Goal: Information Seeking & Learning: Learn about a topic

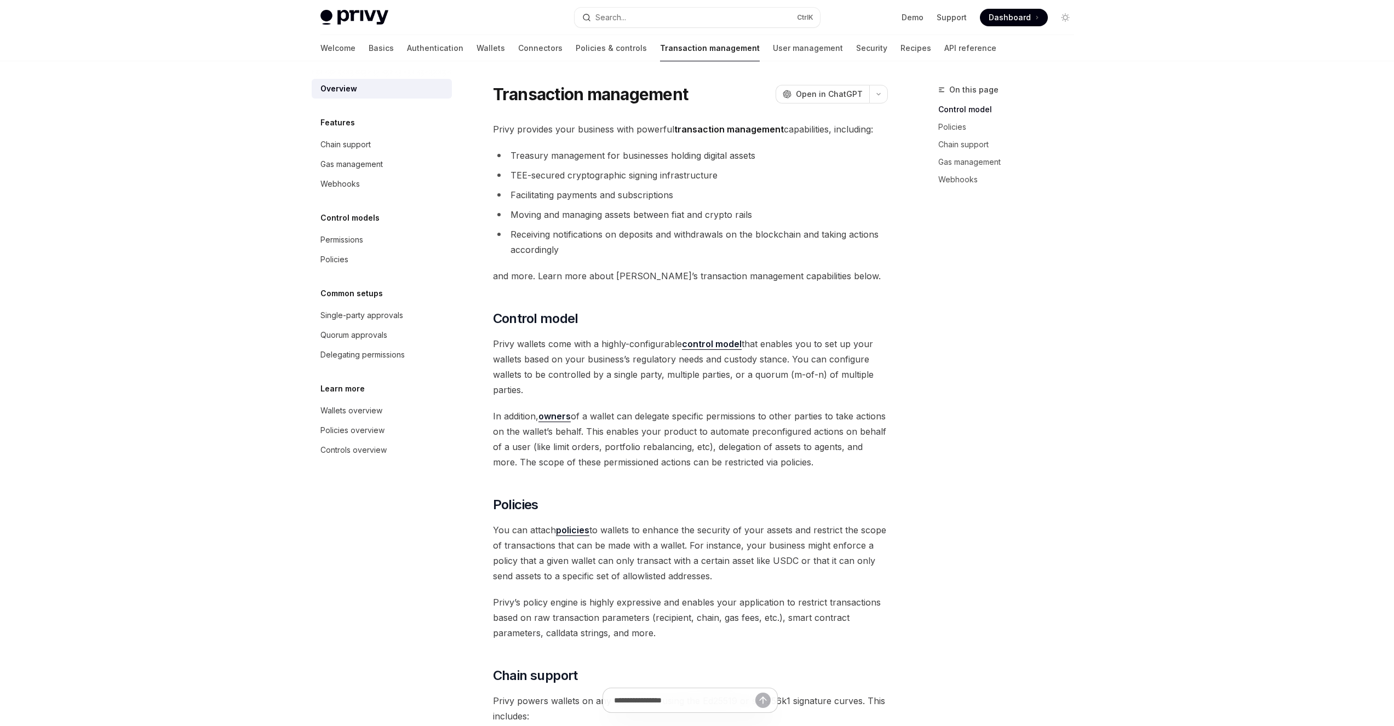
click at [865, 357] on span "Privy wallets come with a highly-configurable control model that enables you to…" at bounding box center [690, 366] width 395 height 61
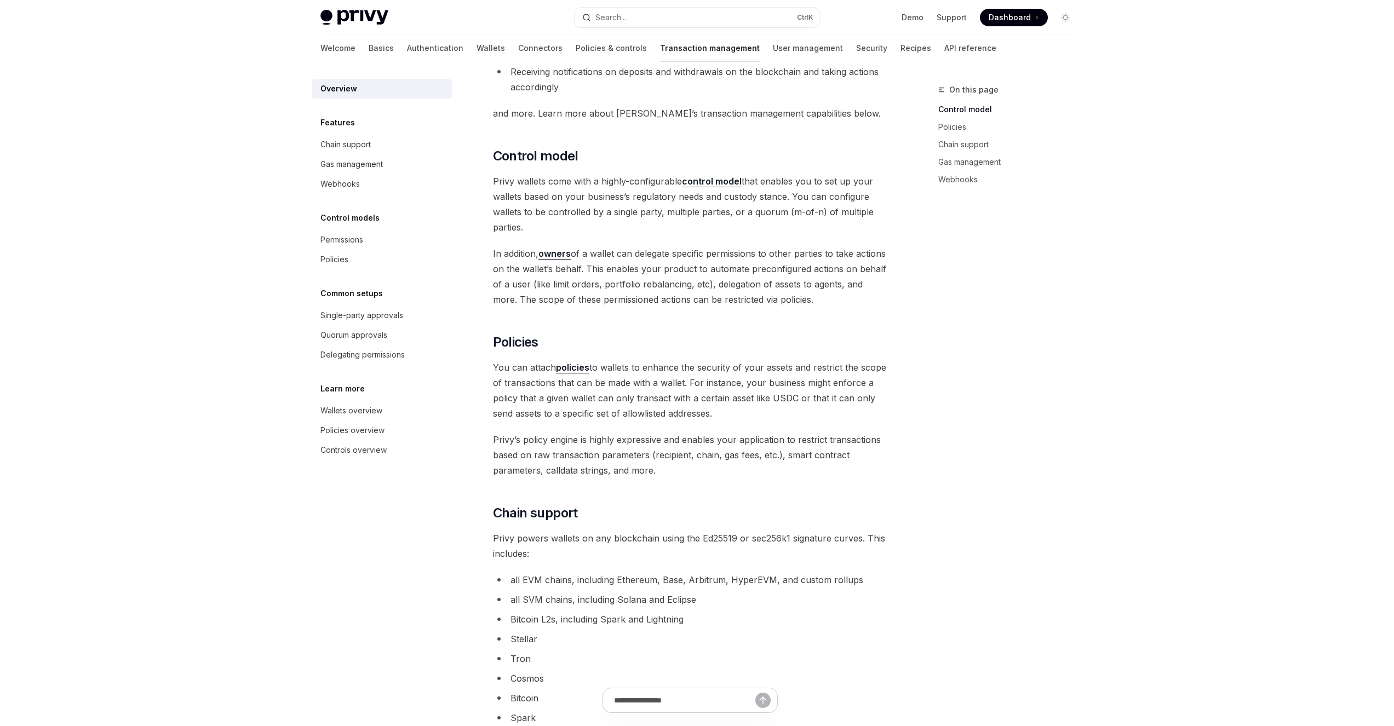
scroll to position [43, 0]
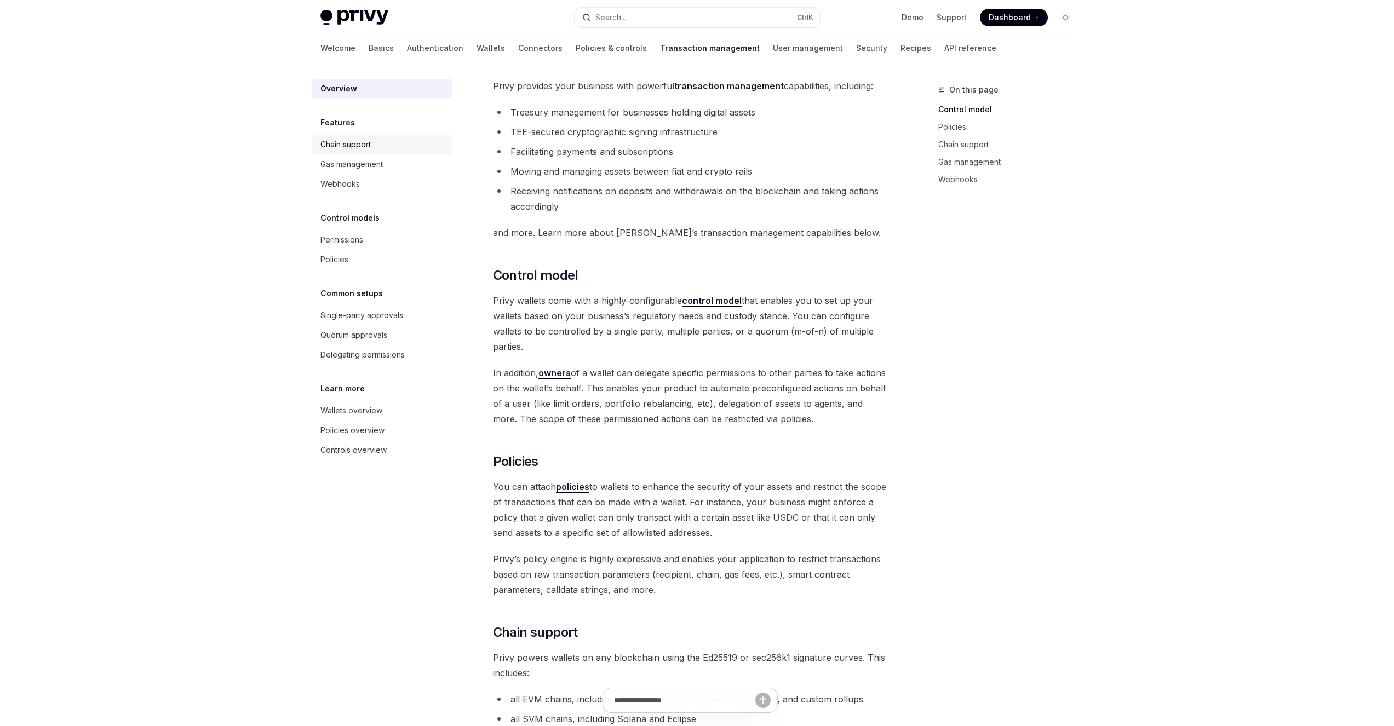
click at [392, 148] on div "Chain support" at bounding box center [382, 144] width 125 height 13
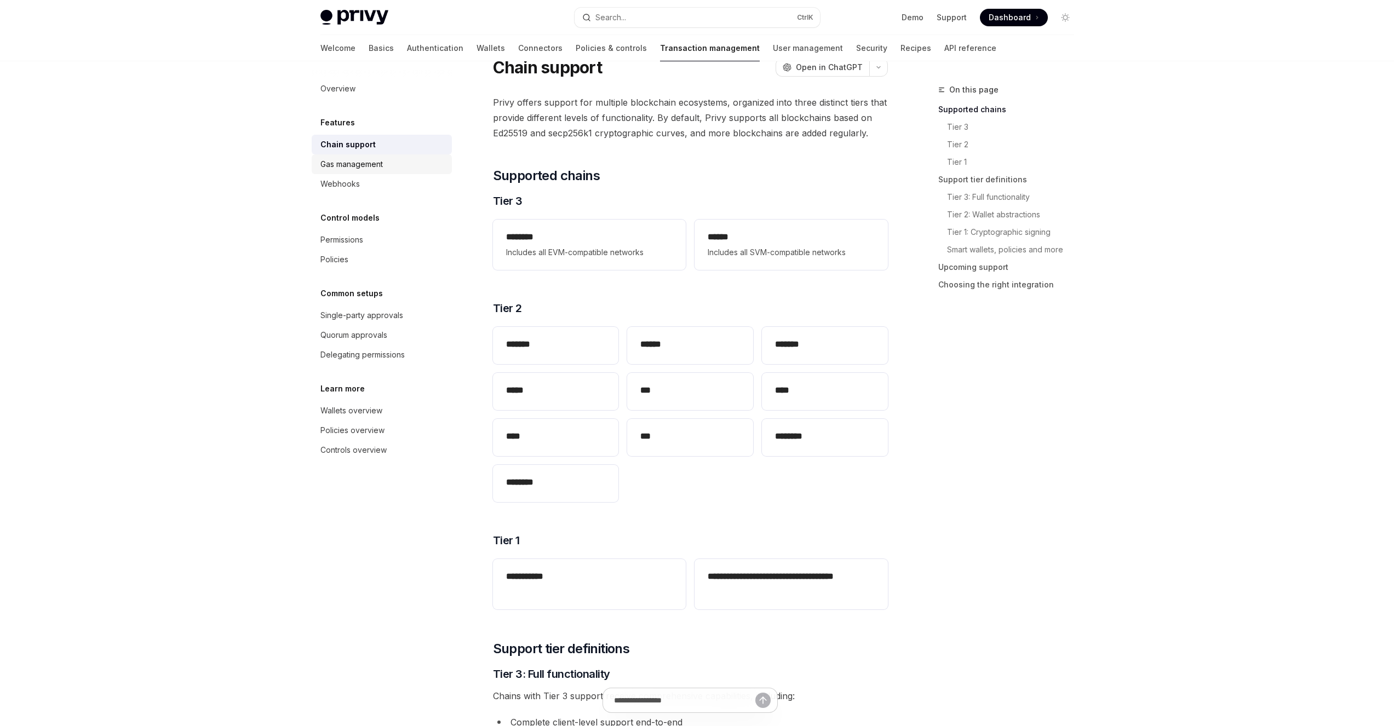
click at [389, 164] on div "Gas management" at bounding box center [382, 164] width 125 height 13
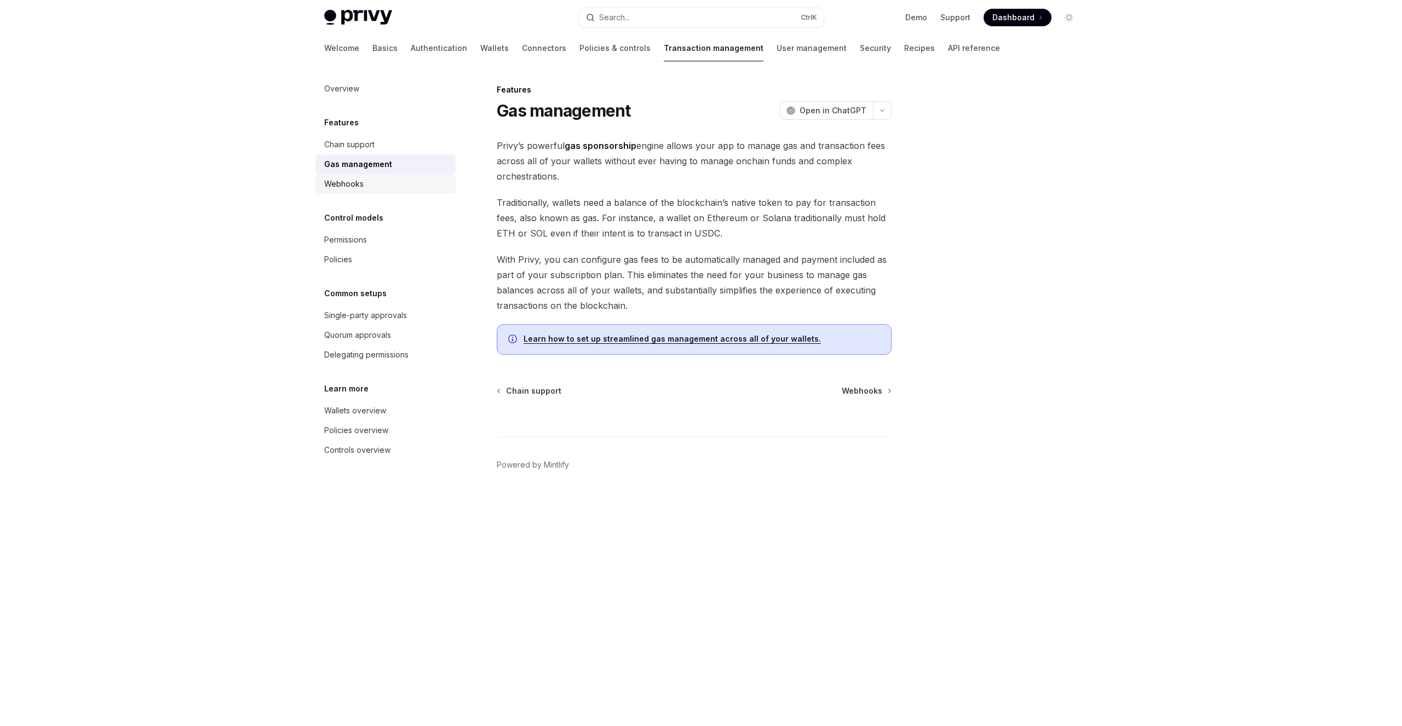
click at [388, 178] on div "Webhooks" at bounding box center [386, 183] width 125 height 13
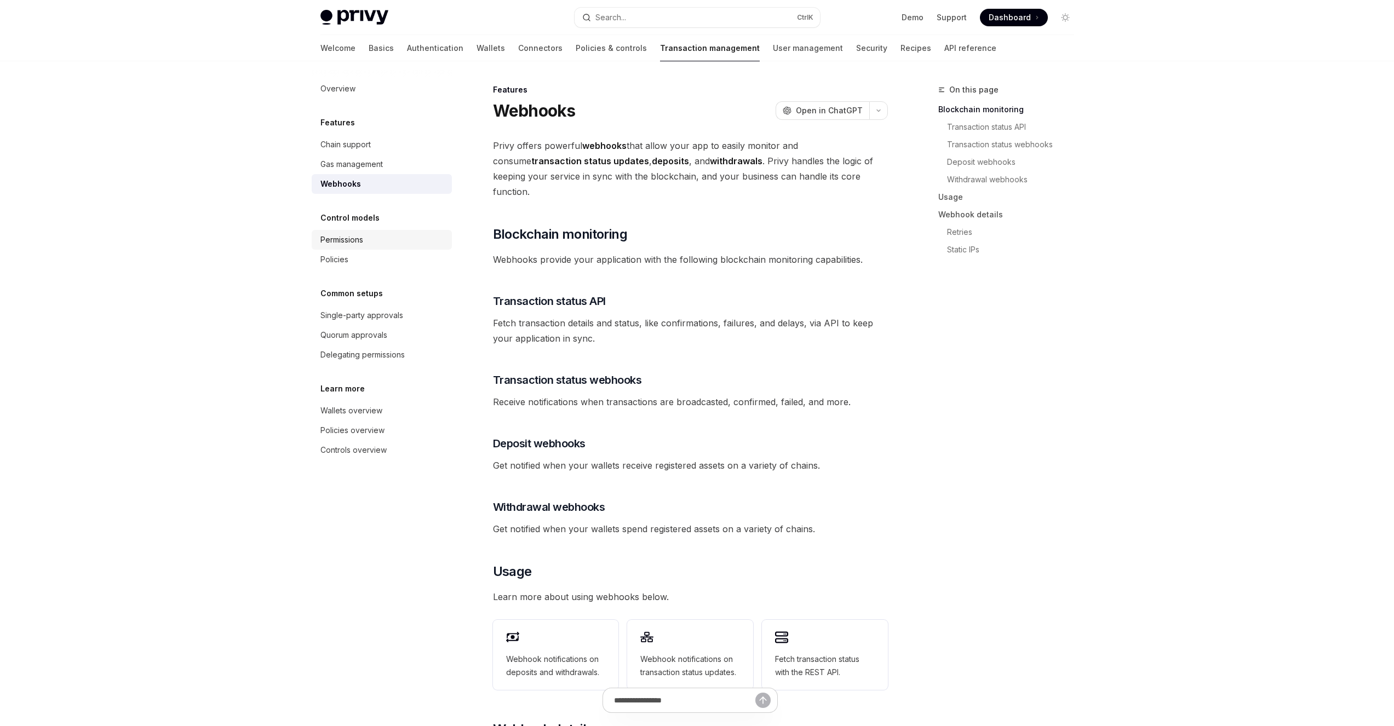
click at [386, 239] on div "Permissions" at bounding box center [382, 239] width 125 height 13
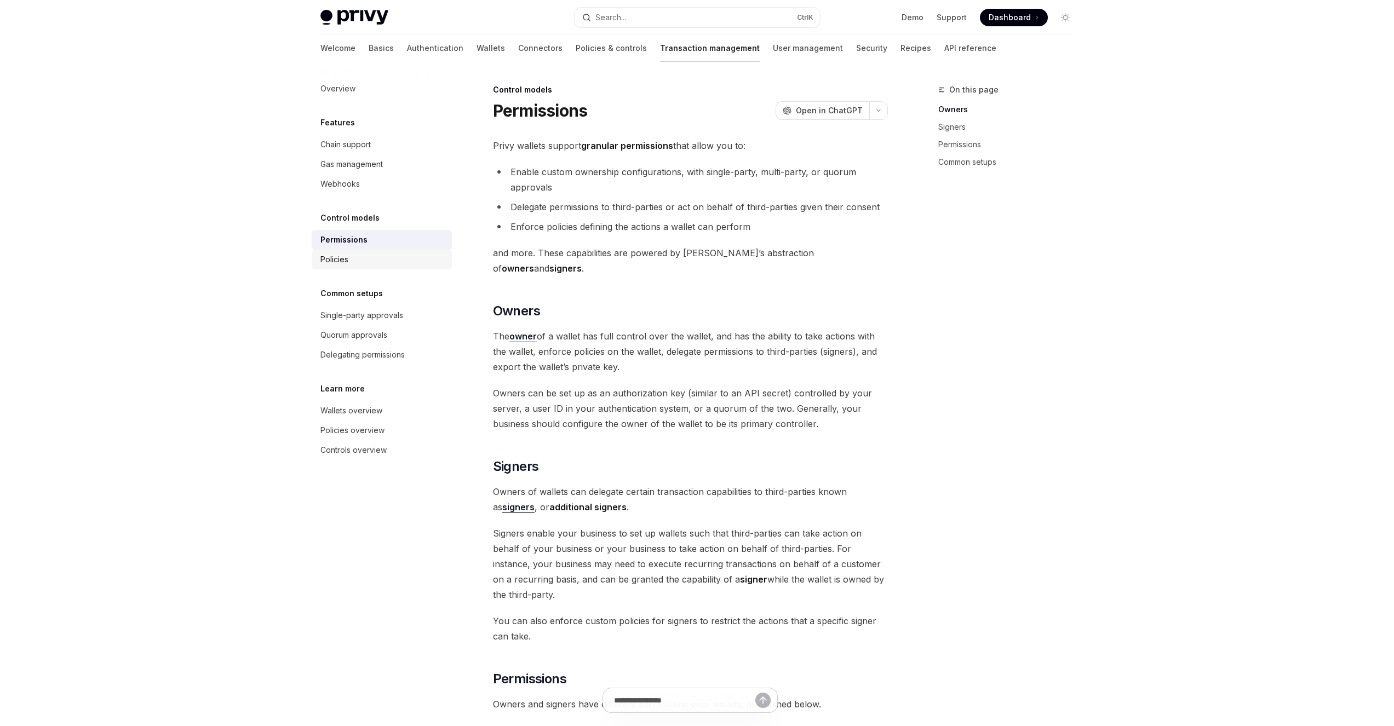
click at [384, 254] on div "Policies" at bounding box center [382, 259] width 125 height 13
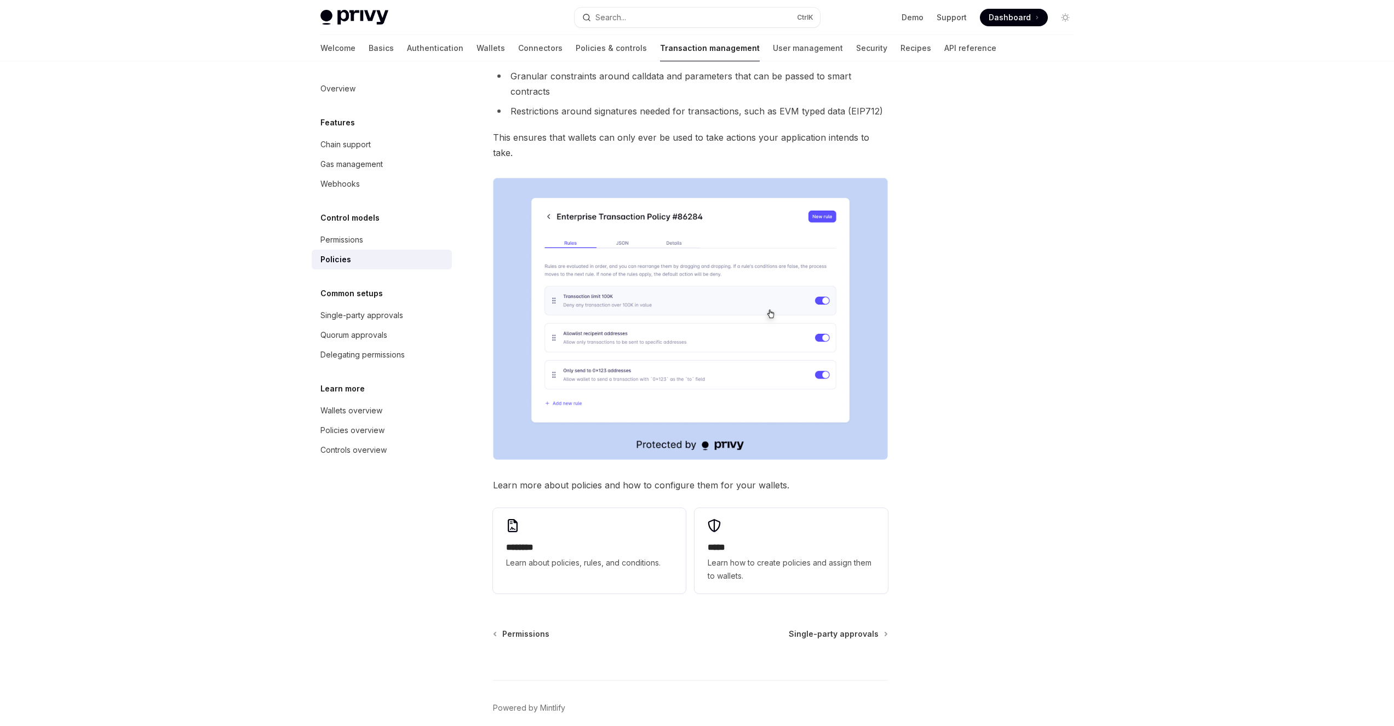
scroll to position [274, 0]
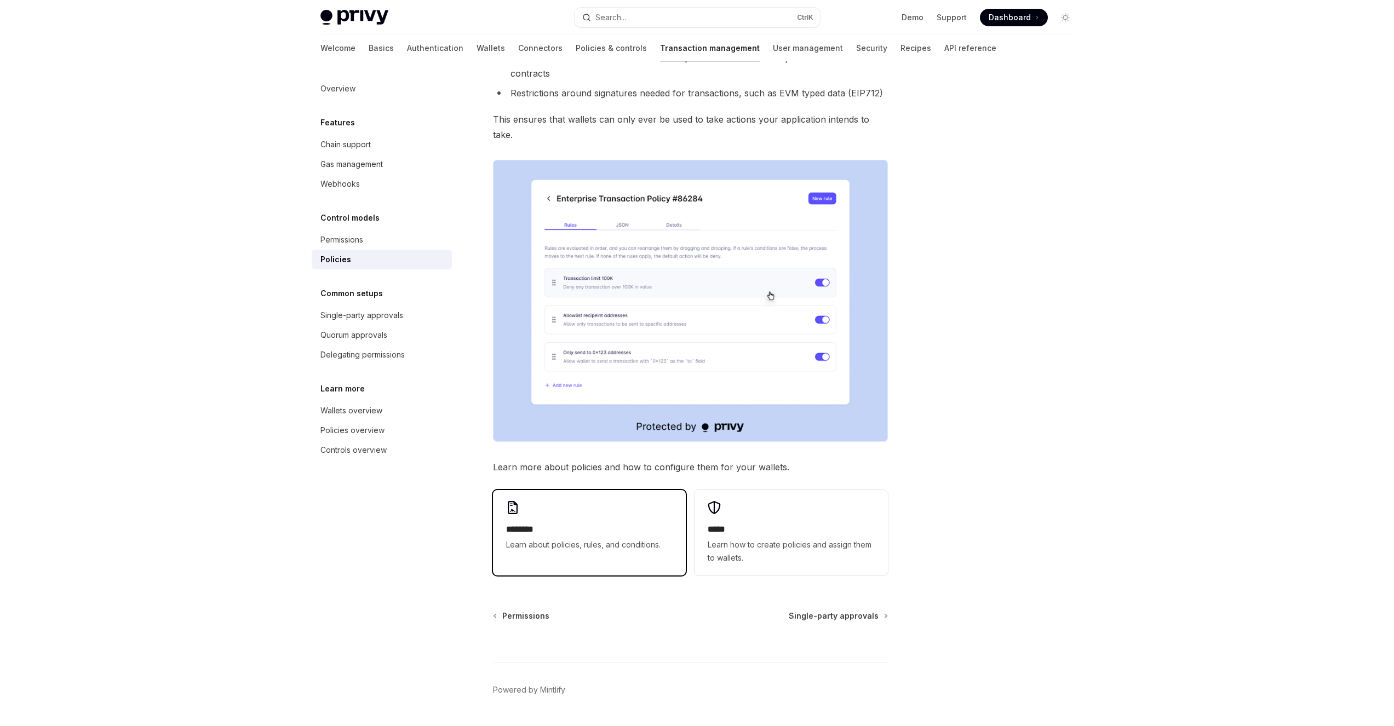
click at [580, 490] on div "******** Learn about policies, rules, and conditions." at bounding box center [589, 526] width 193 height 72
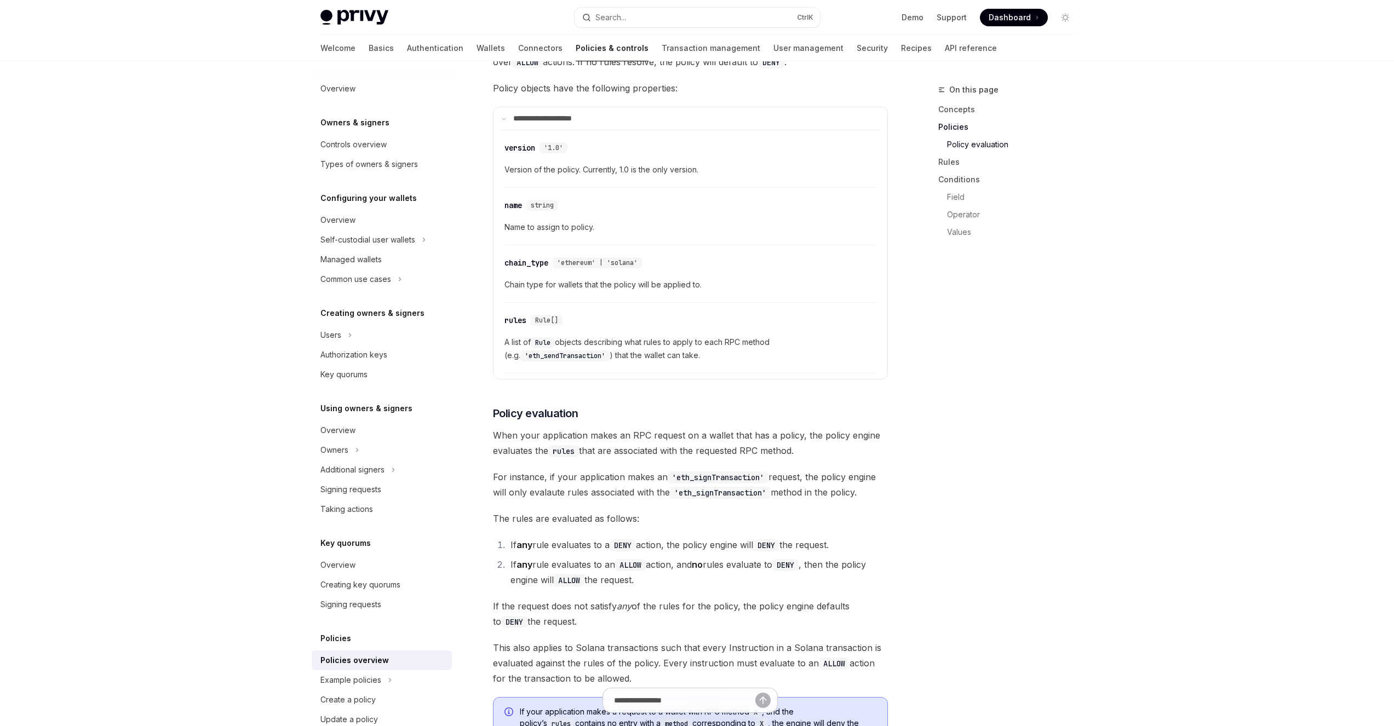
scroll to position [1023, 0]
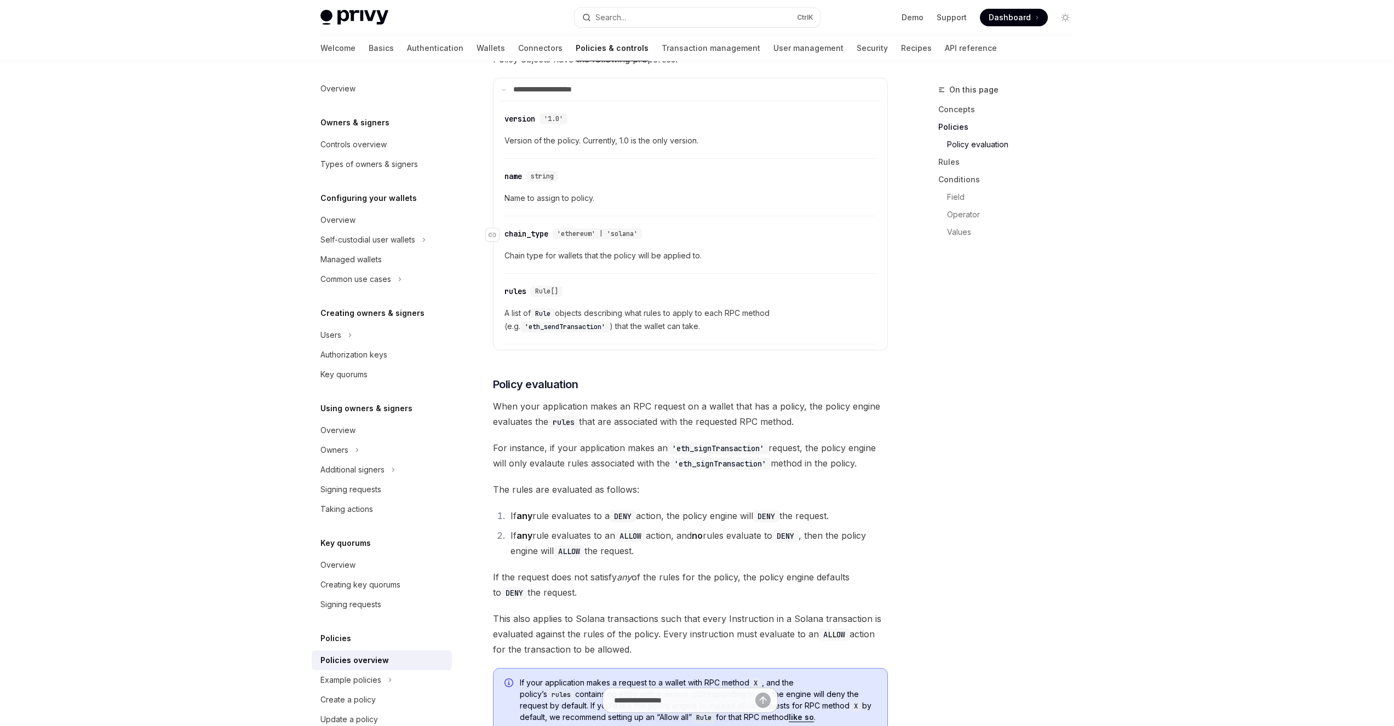
scroll to position [274, 0]
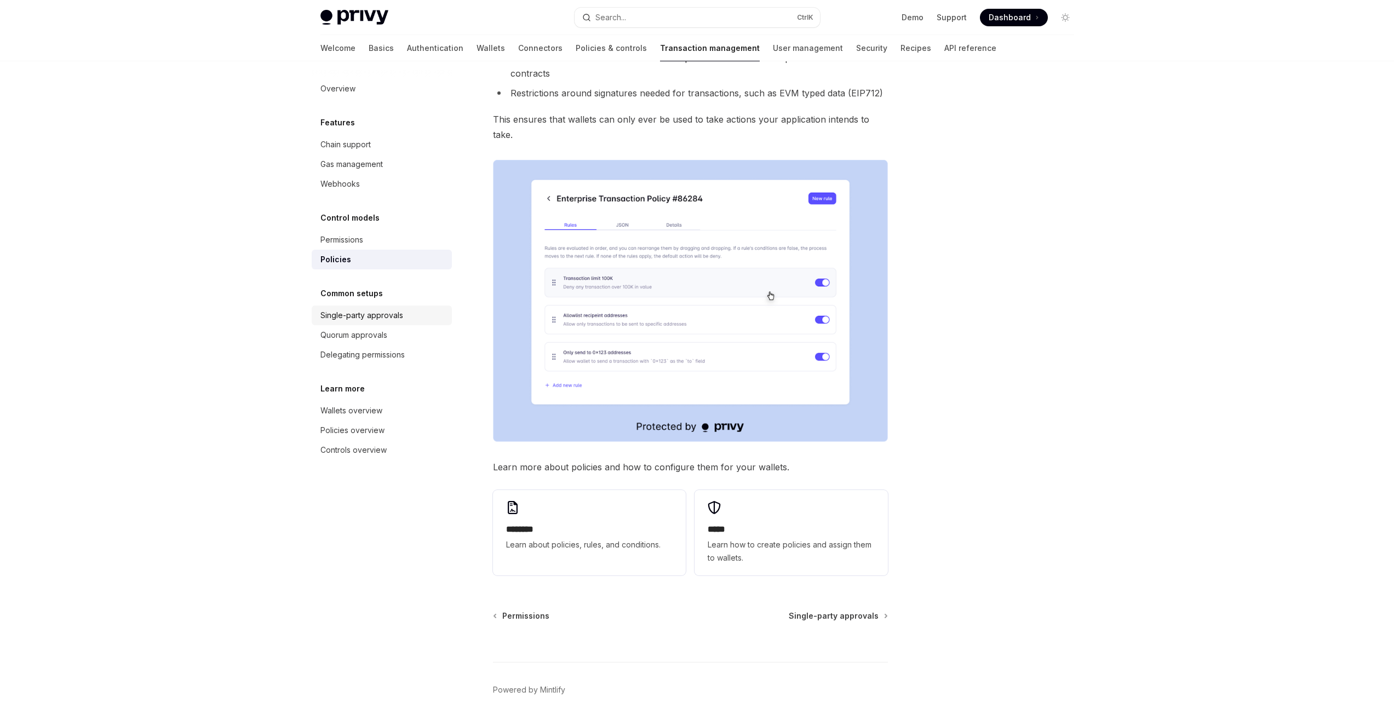
click at [380, 319] on div "Single-party approvals" at bounding box center [361, 315] width 83 height 13
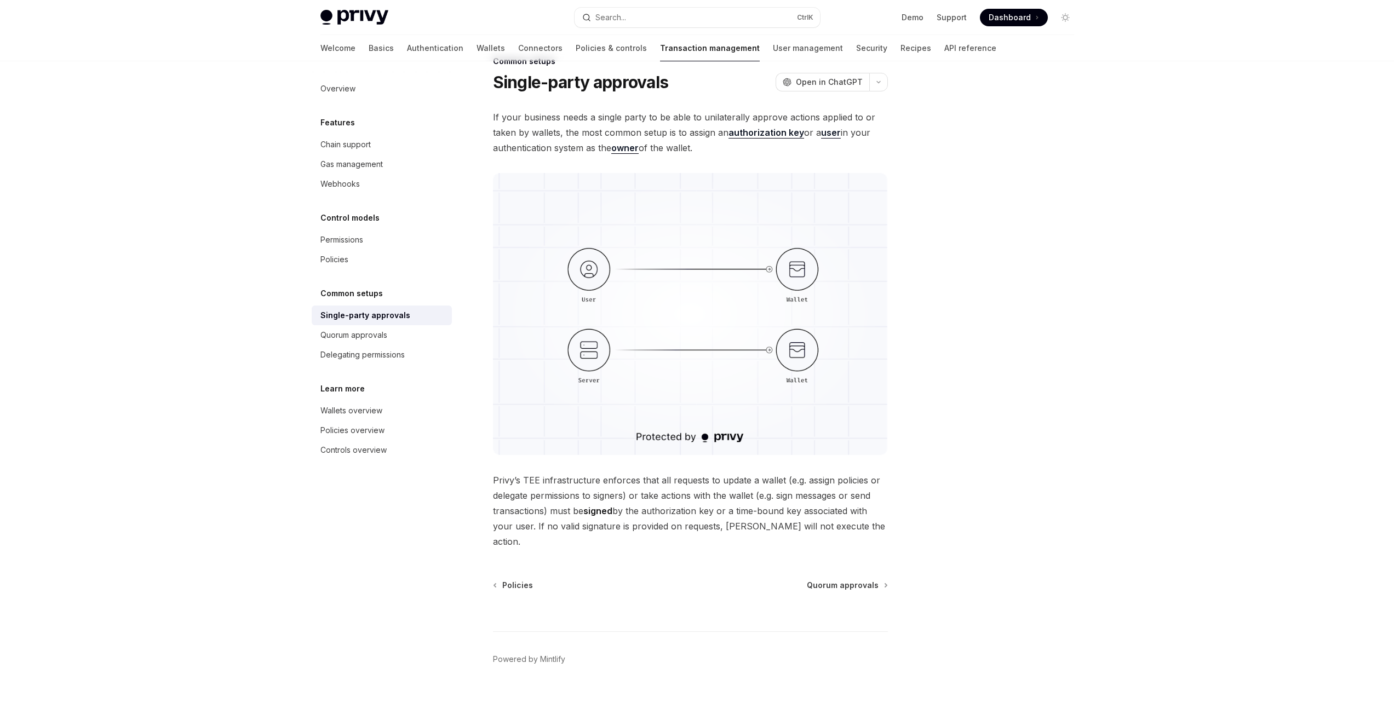
scroll to position [13, 0]
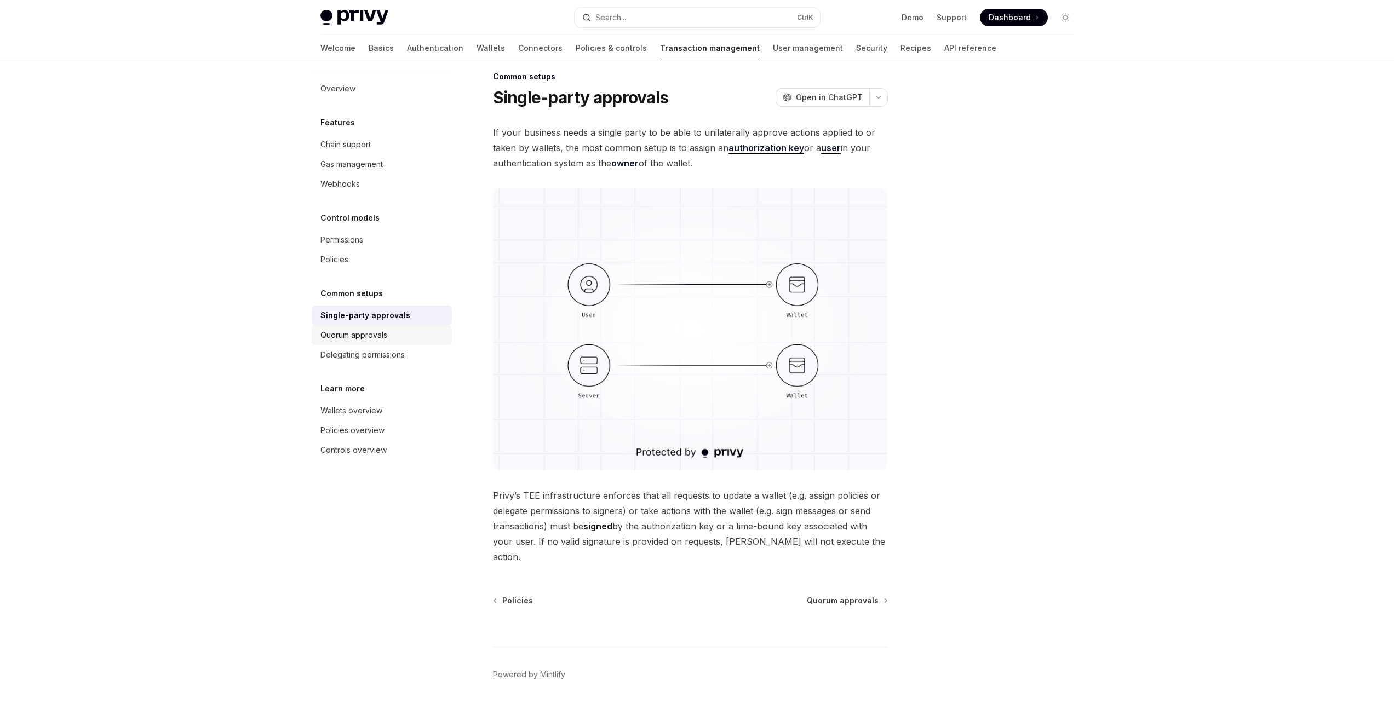
click at [383, 341] on div "Quorum approvals" at bounding box center [353, 335] width 67 height 13
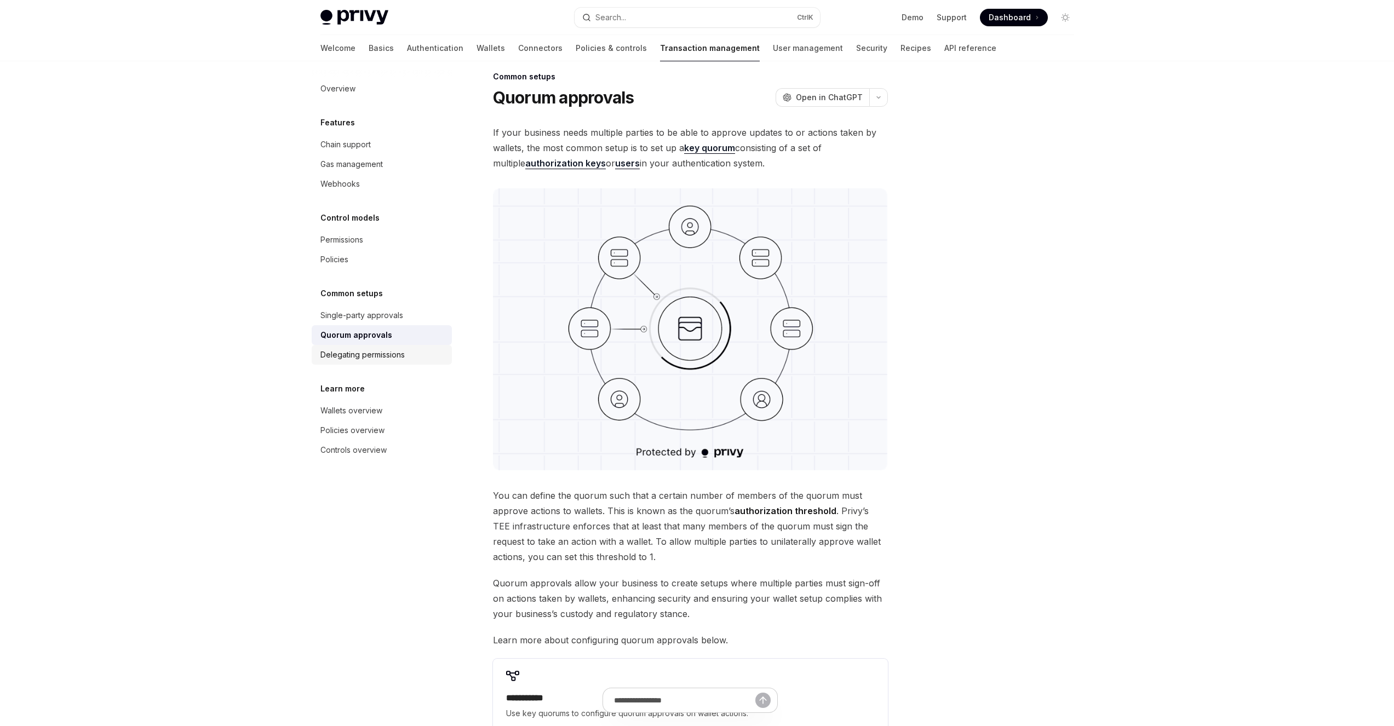
click at [383, 356] on div "Delegating permissions" at bounding box center [362, 354] width 84 height 13
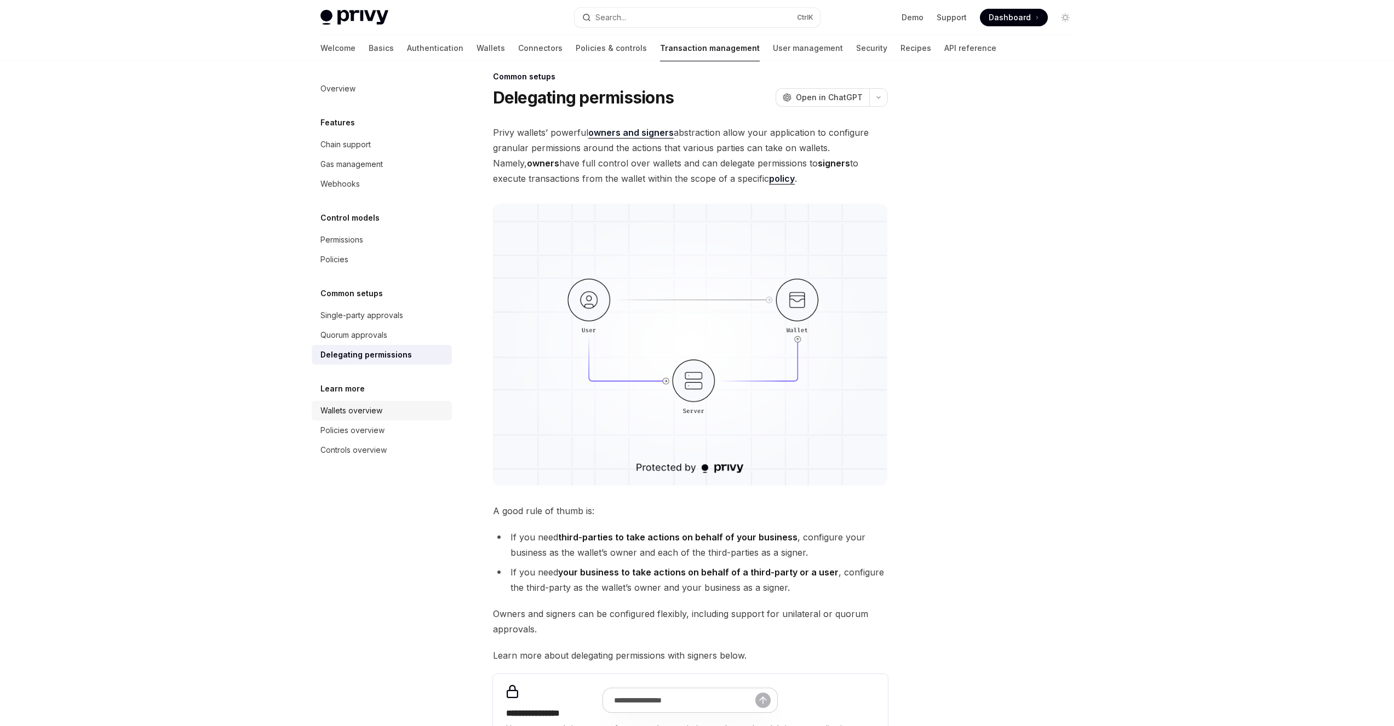
click at [384, 418] on link "Wallets overview" at bounding box center [382, 411] width 140 height 20
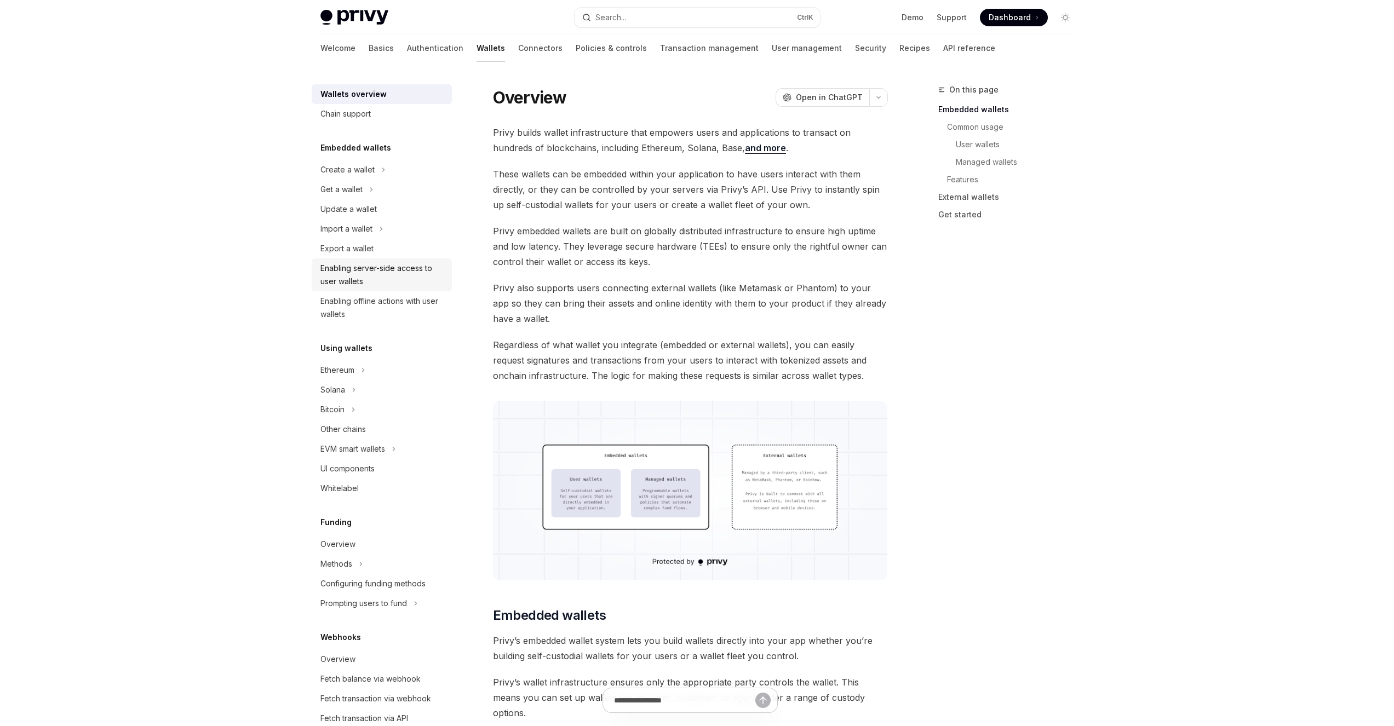
drag, startPoint x: 411, startPoint y: 298, endPoint x: 432, endPoint y: 284, distance: 24.9
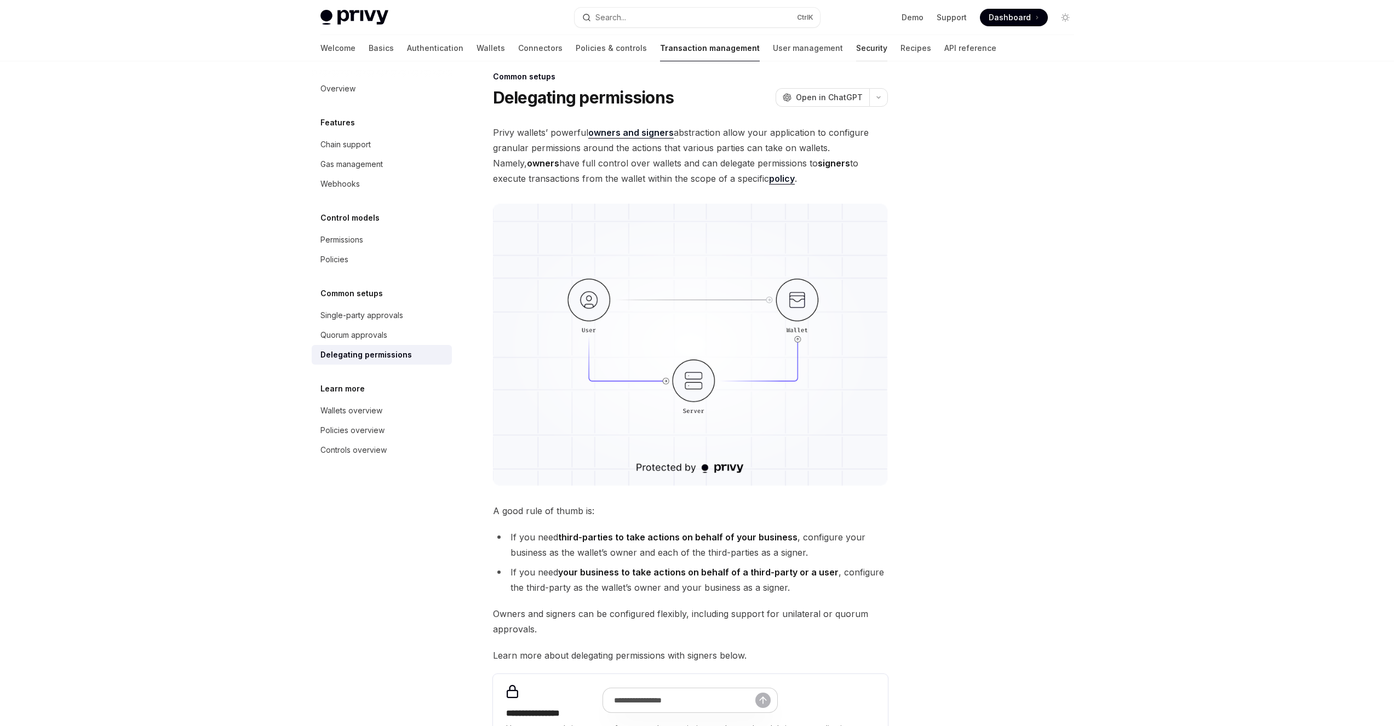
click at [856, 38] on link "Security" at bounding box center [871, 48] width 31 height 26
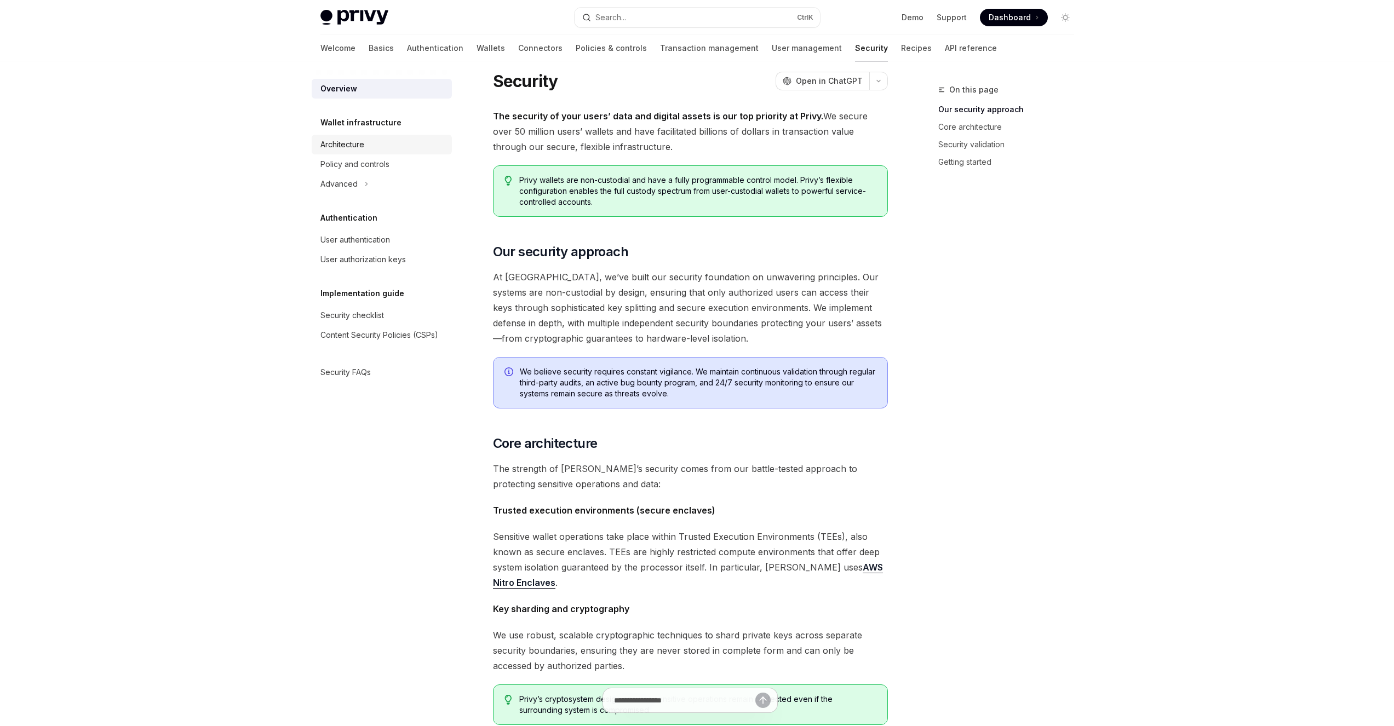
click at [361, 148] on div "Architecture" at bounding box center [342, 144] width 44 height 13
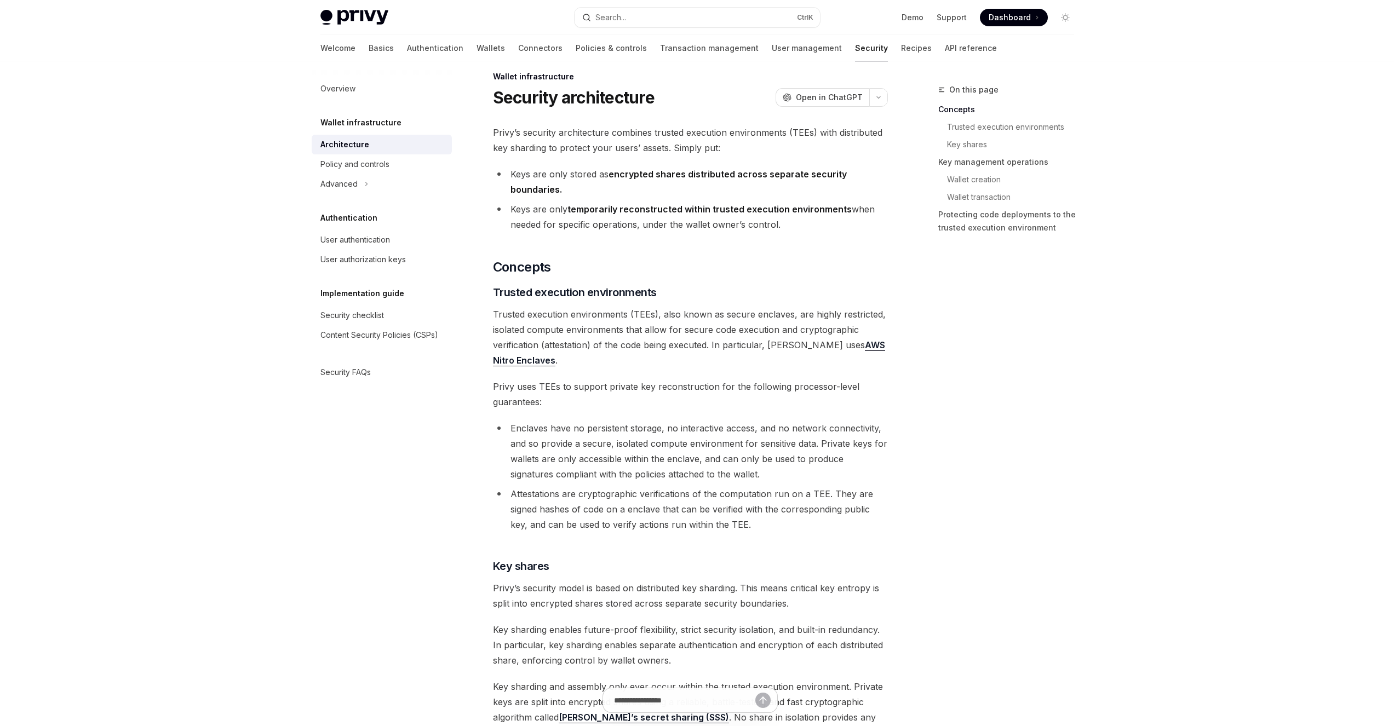
click at [362, 152] on link "Architecture" at bounding box center [382, 145] width 140 height 20
click at [362, 159] on div "Policy and controls" at bounding box center [354, 164] width 69 height 13
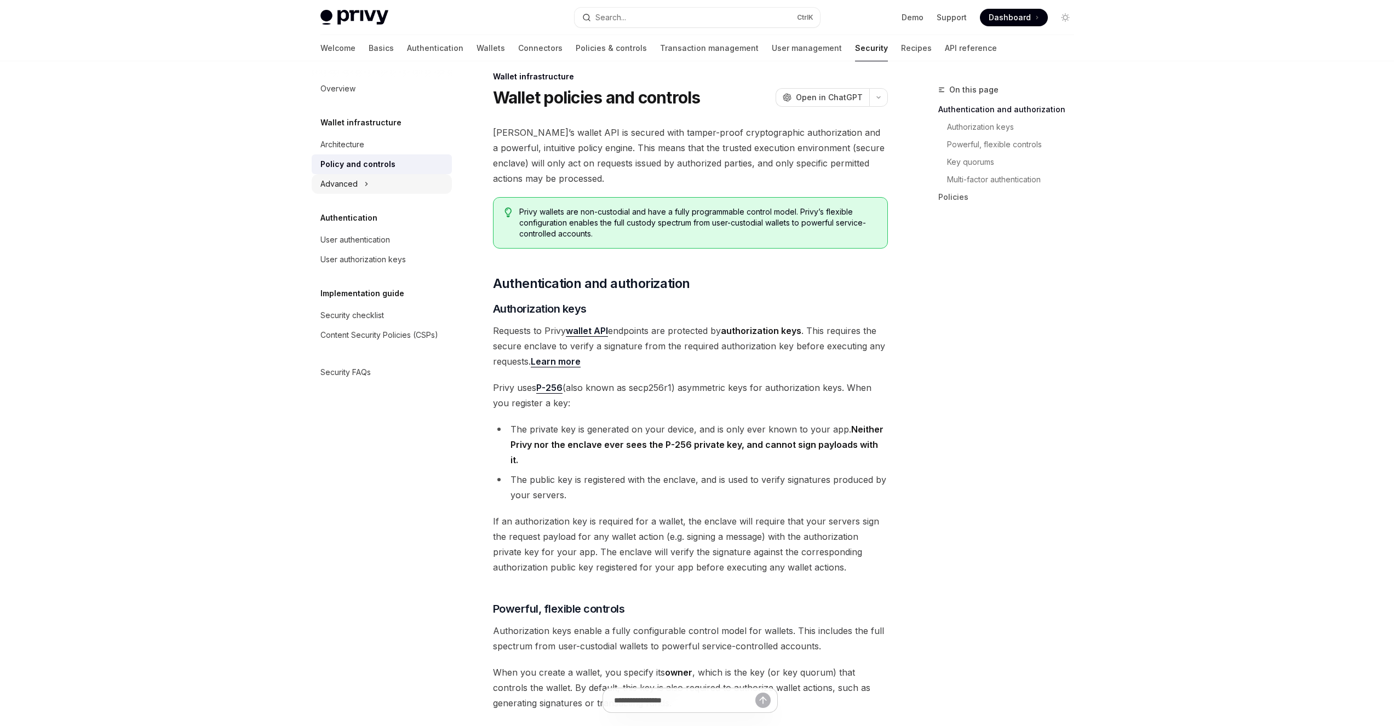
click at [366, 189] on icon "Toggle Advanced section" at bounding box center [366, 183] width 4 height 13
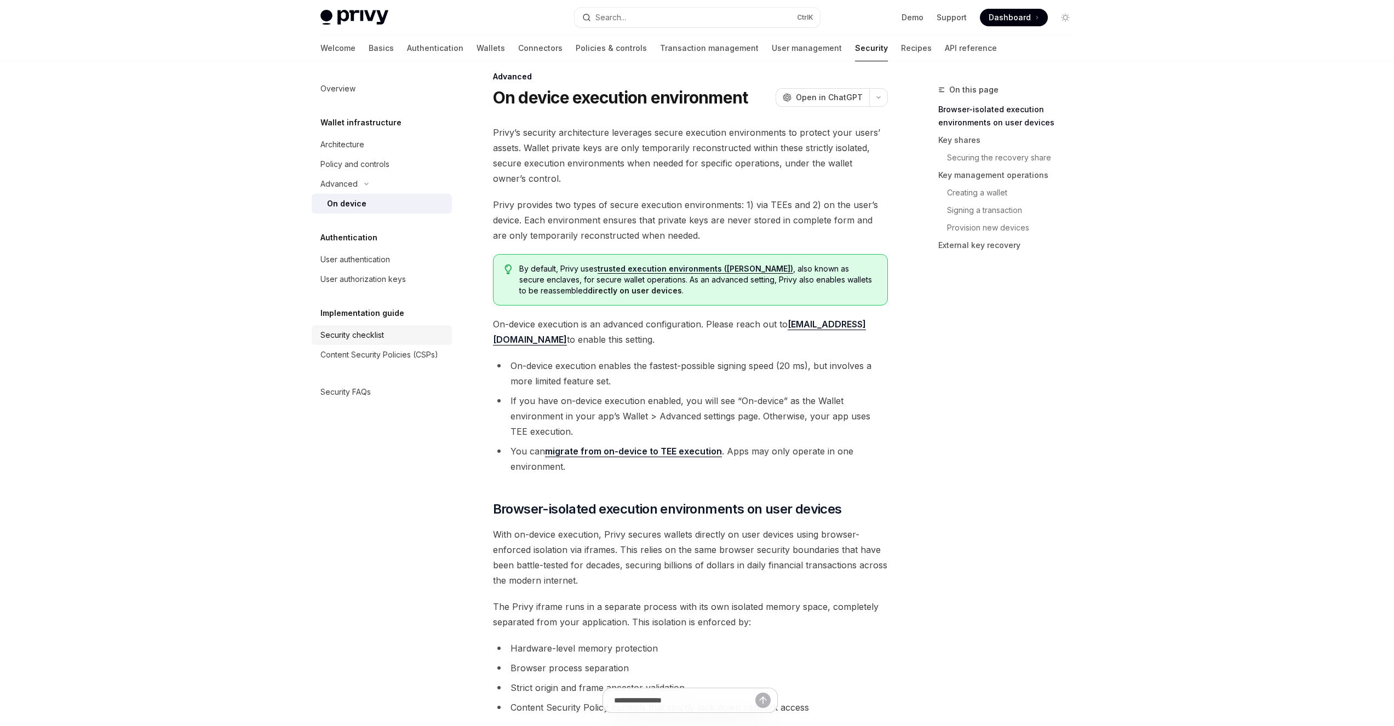
click at [389, 337] on div "Security checklist" at bounding box center [382, 335] width 125 height 13
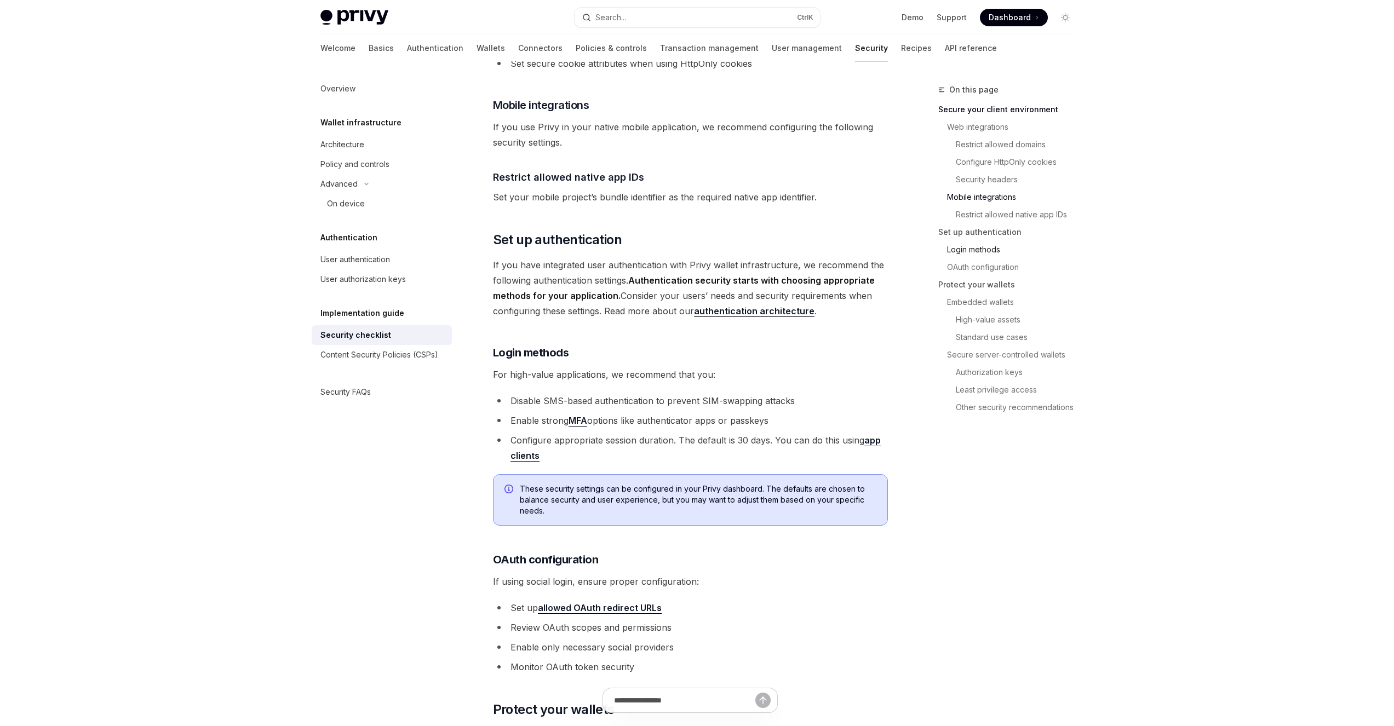
click at [968, 246] on link "Login methods" at bounding box center [1010, 250] width 145 height 18
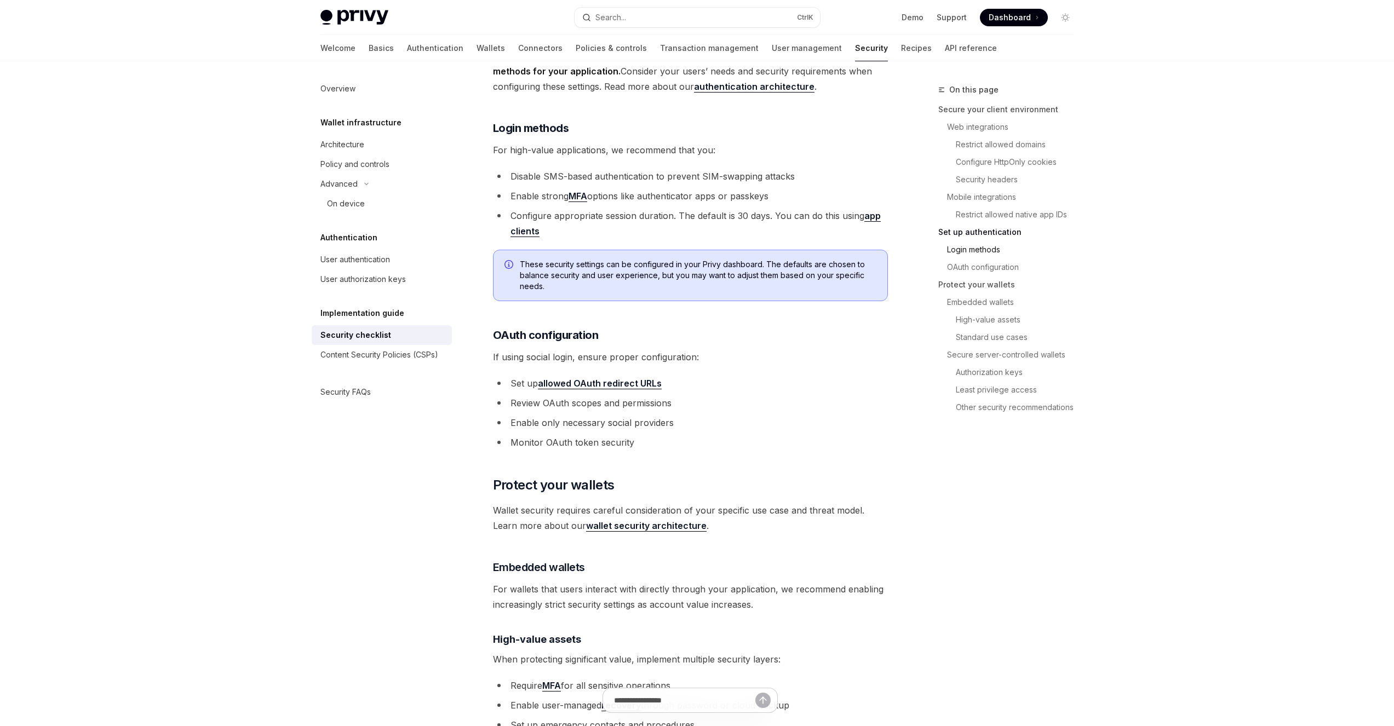
scroll to position [983, 0]
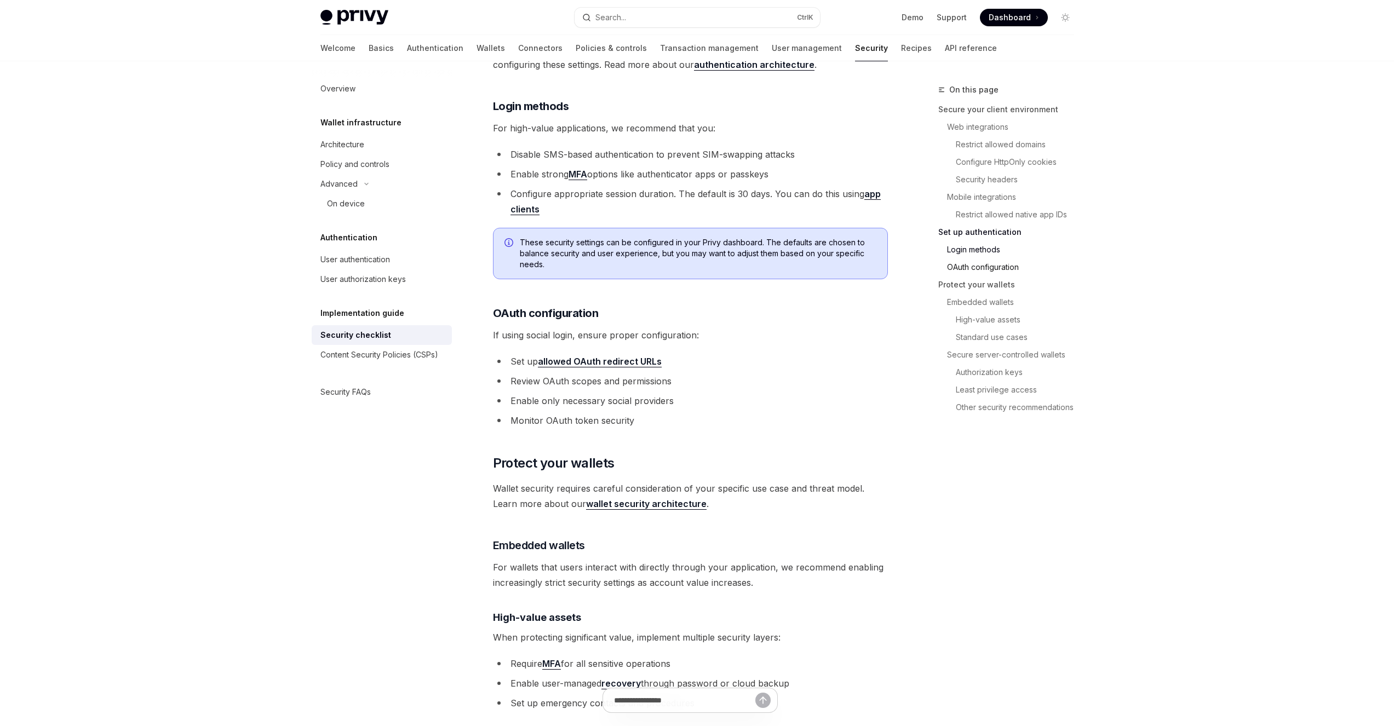
click at [1010, 269] on link "OAuth configuration" at bounding box center [1010, 268] width 145 height 18
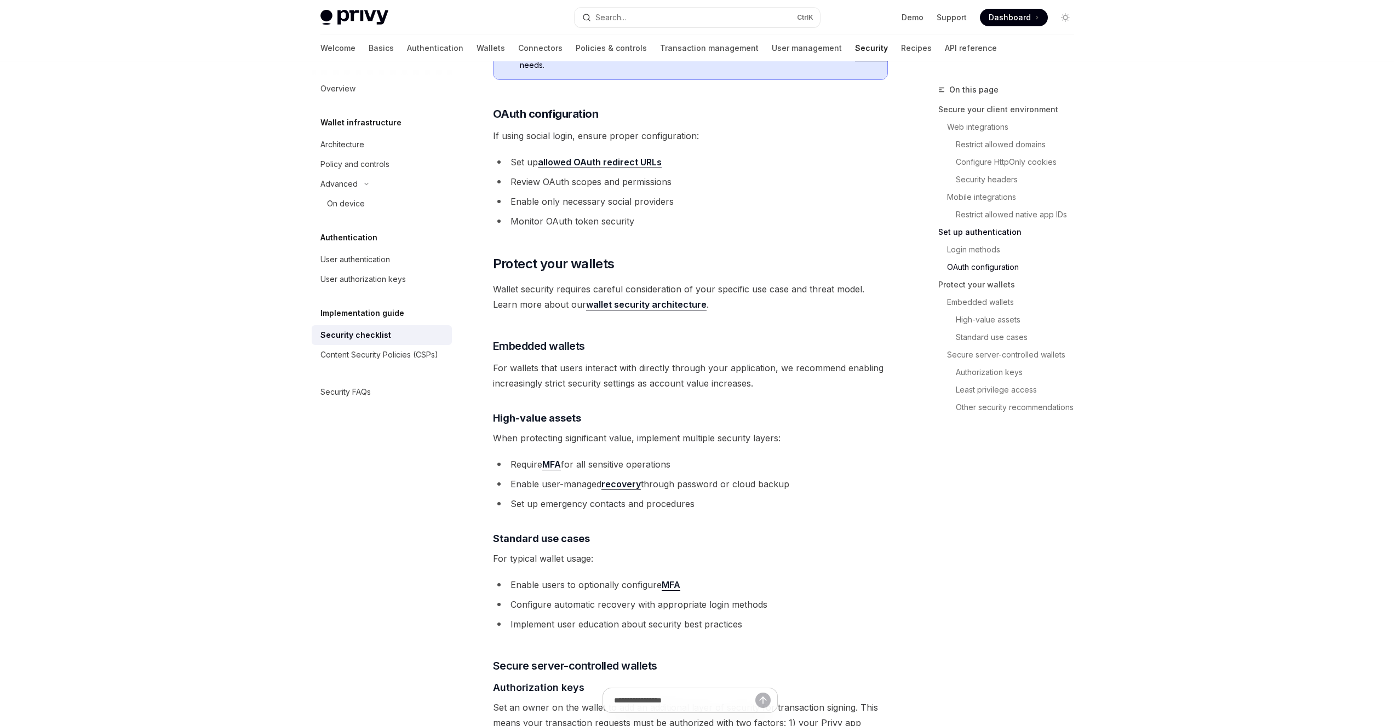
scroll to position [1190, 0]
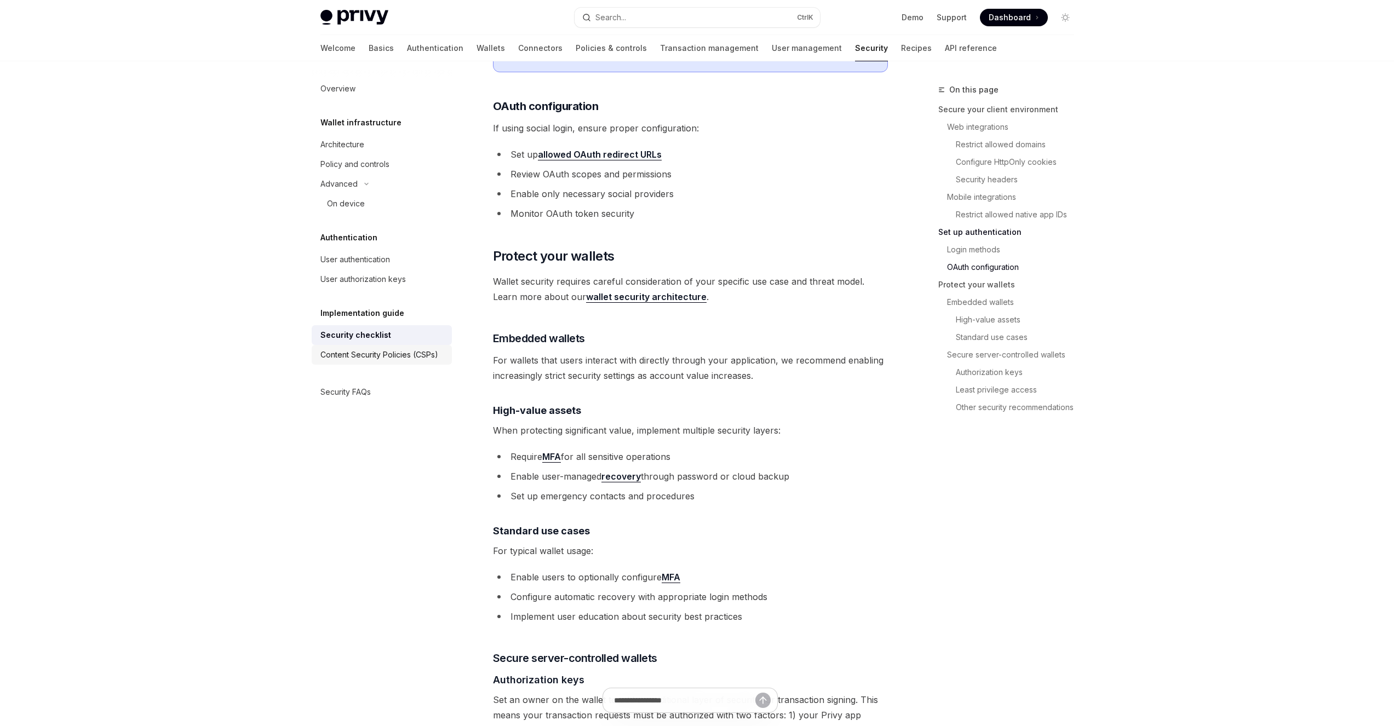
click at [429, 360] on div "Content Security Policies (CSPs)" at bounding box center [379, 354] width 118 height 13
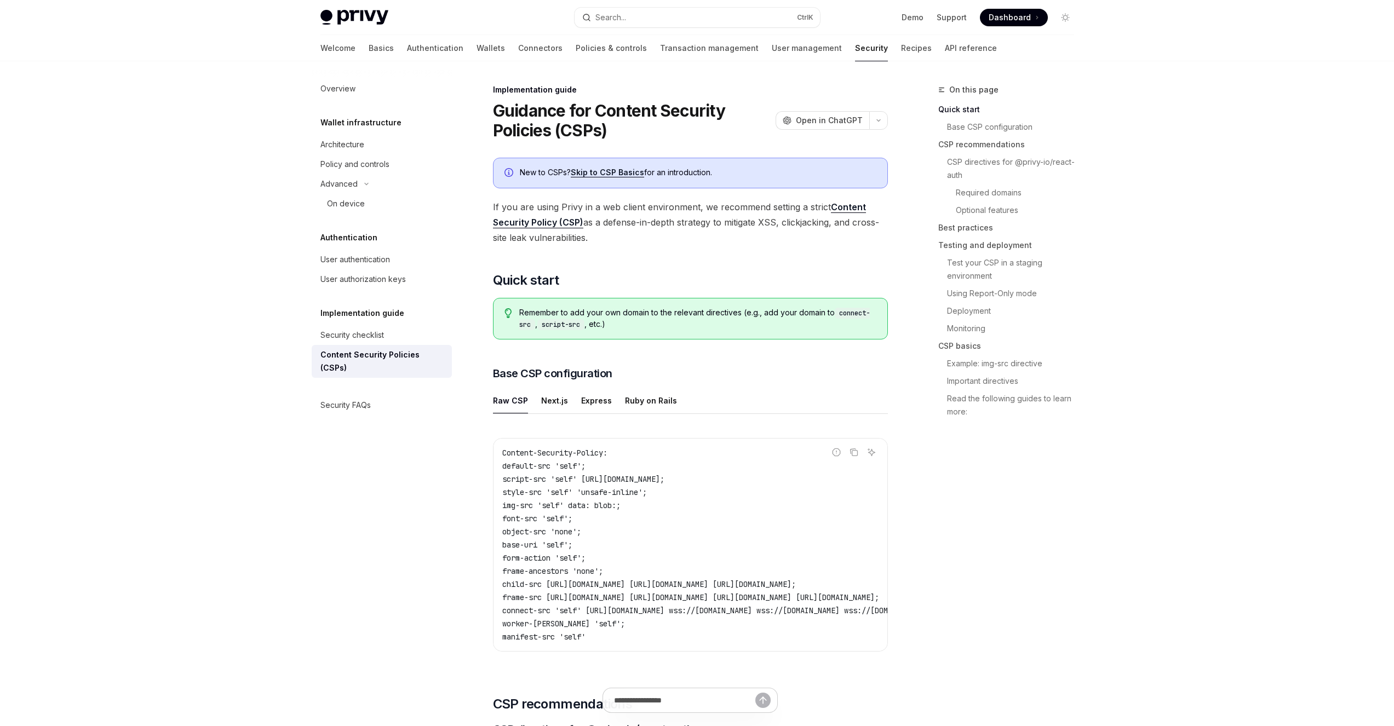
click at [399, 411] on div "Overview Wallet infrastructure Architecture Policy and controls Advanced On dev…" at bounding box center [391, 393] width 158 height 665
click at [398, 399] on div "Security FAQs" at bounding box center [382, 405] width 125 height 13
type textarea "*"
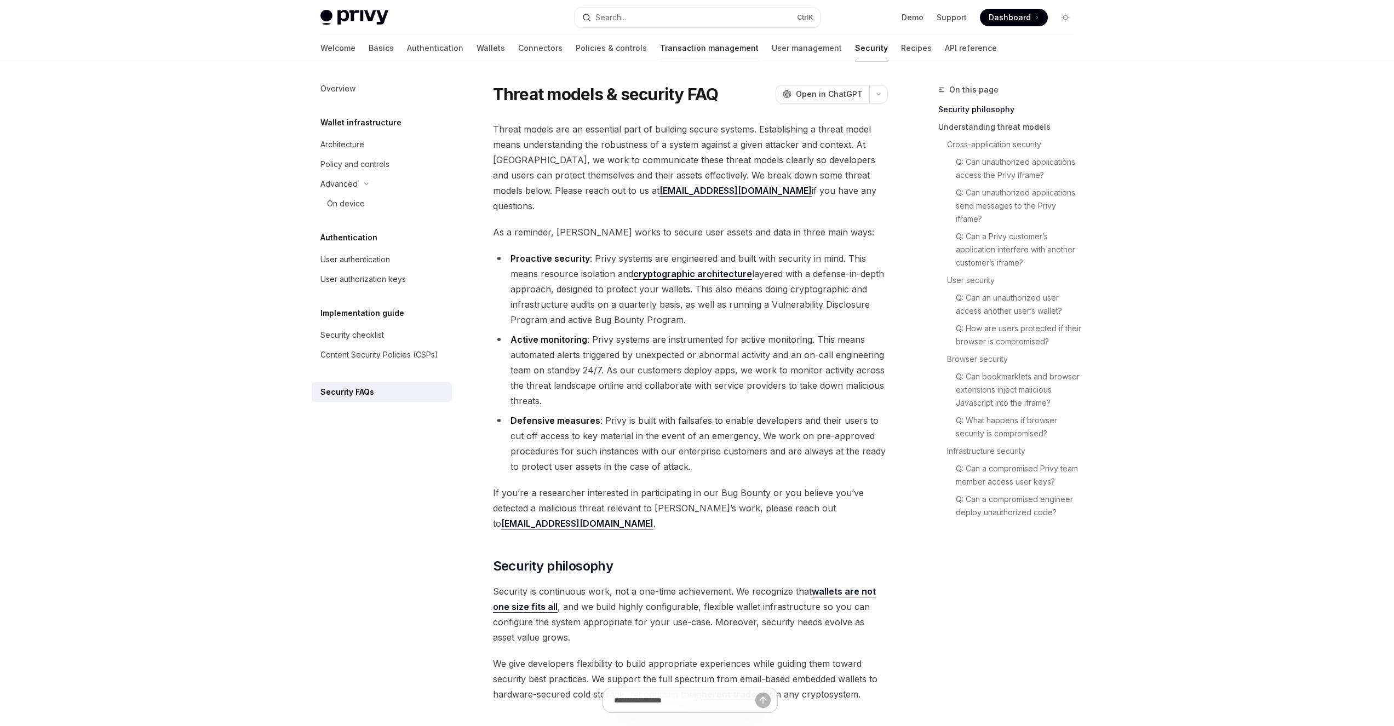
click at [660, 49] on link "Transaction management" at bounding box center [709, 48] width 99 height 26
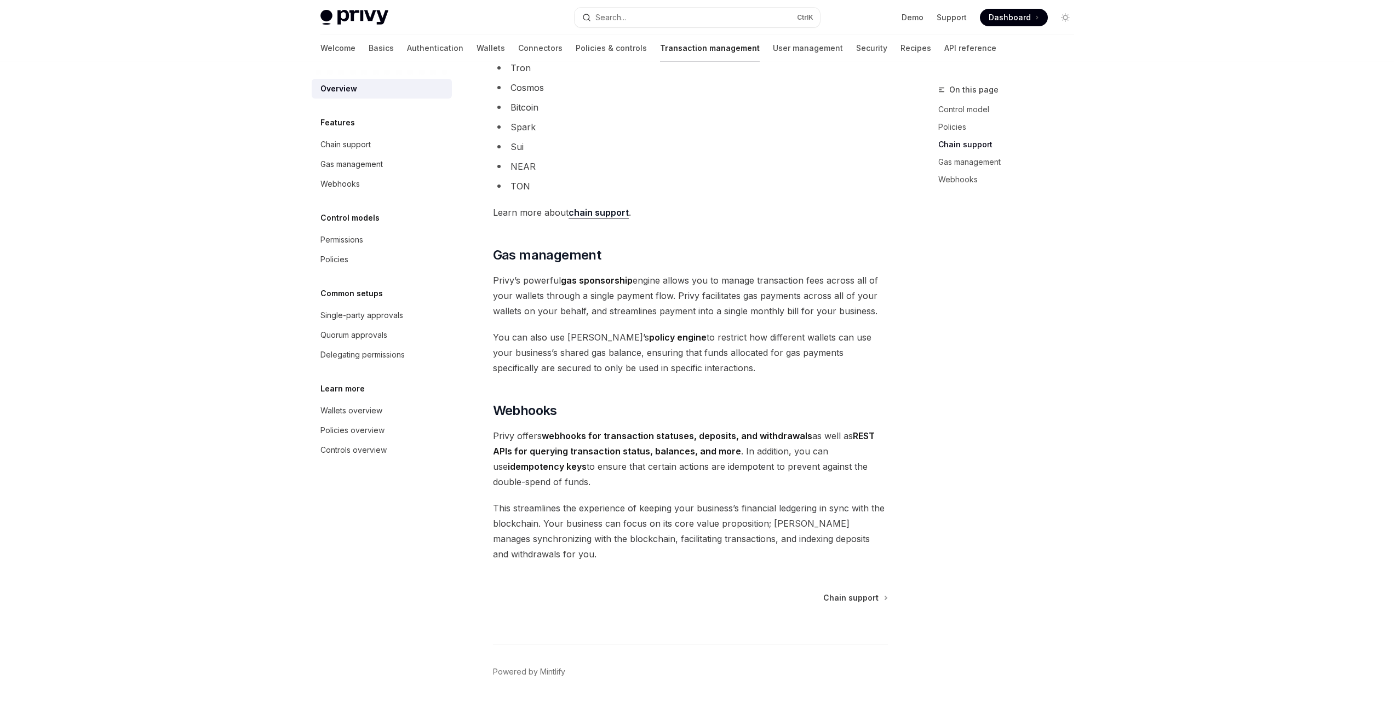
scroll to position [766, 0]
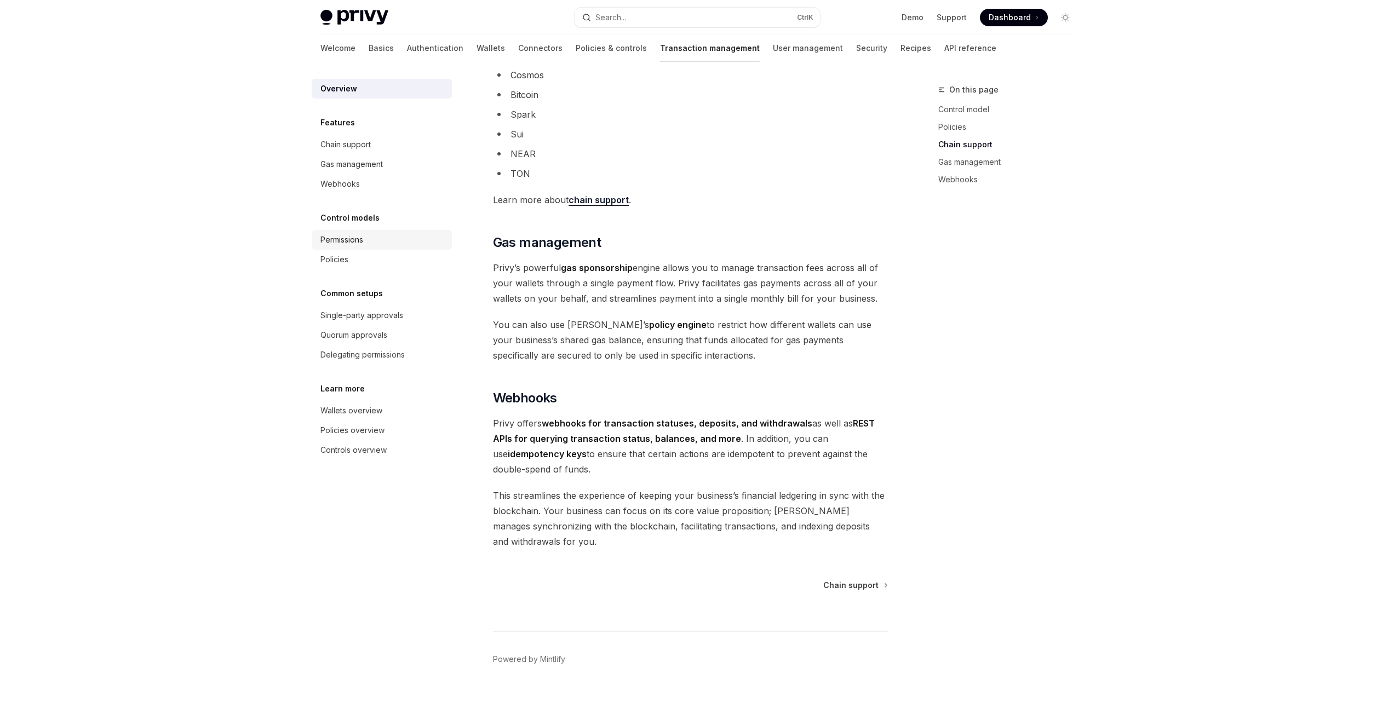
click at [359, 248] on link "Permissions" at bounding box center [382, 240] width 140 height 20
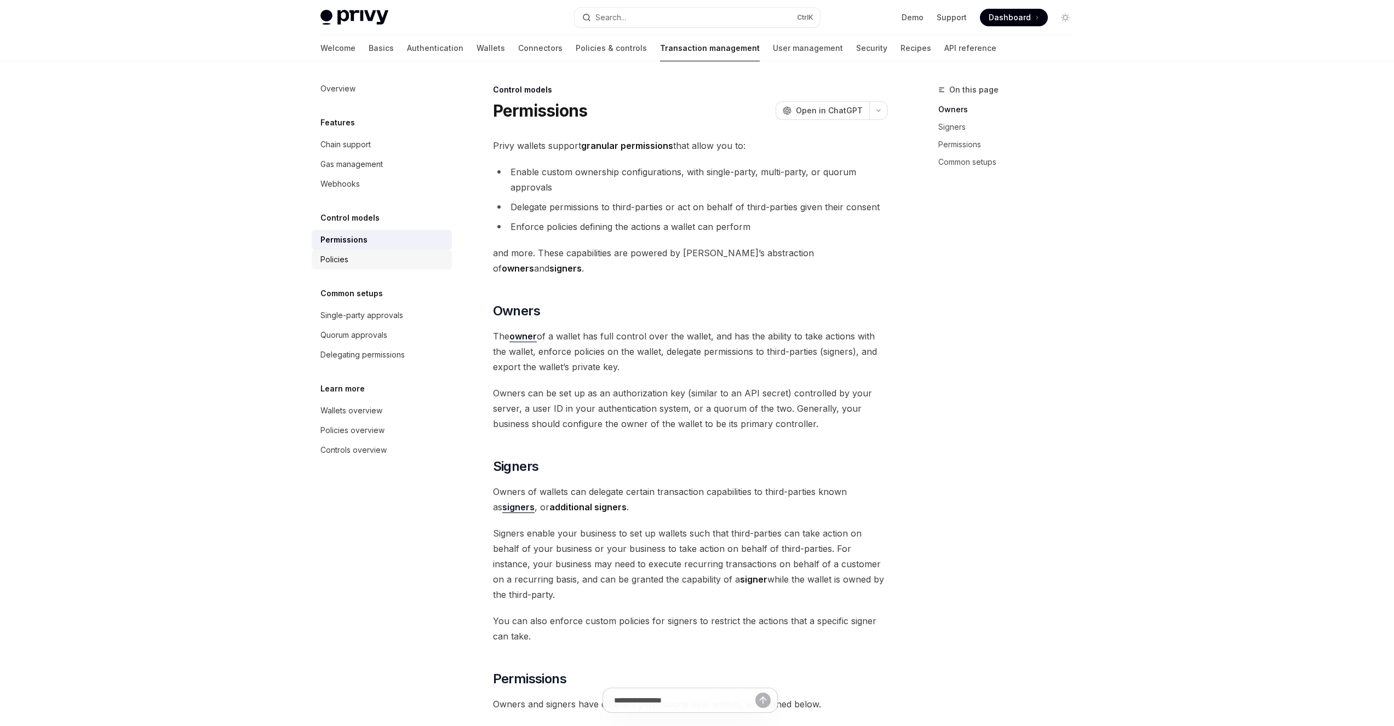
click at [377, 259] on div "Policies" at bounding box center [382, 259] width 125 height 13
type textarea "*"
